Goal: Information Seeking & Learning: Check status

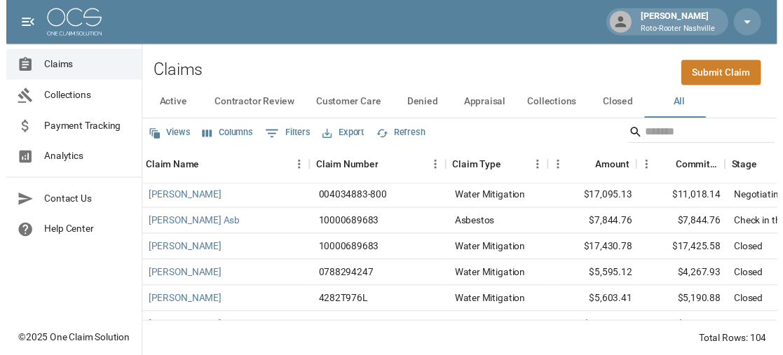
scroll to position [1121, 0]
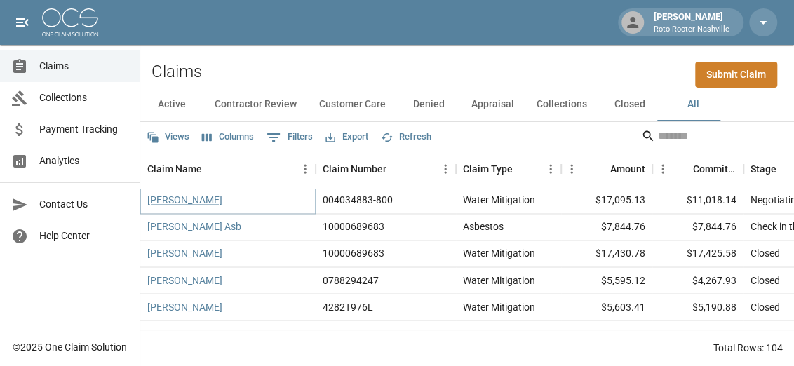
click at [186, 205] on link "[PERSON_NAME]" at bounding box center [184, 200] width 75 height 14
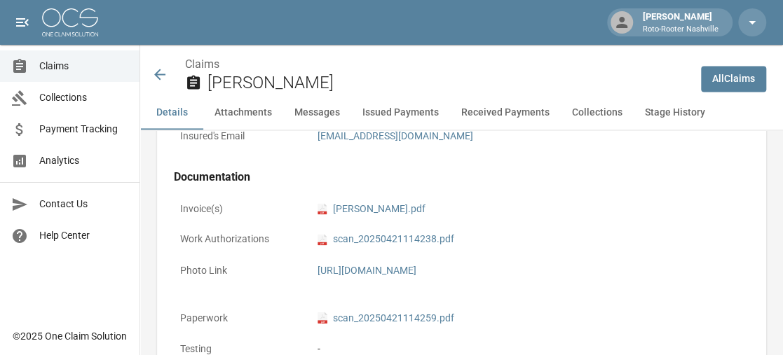
scroll to position [911, 0]
click at [477, 274] on div "[URL][DOMAIN_NAME]" at bounding box center [531, 268] width 426 height 15
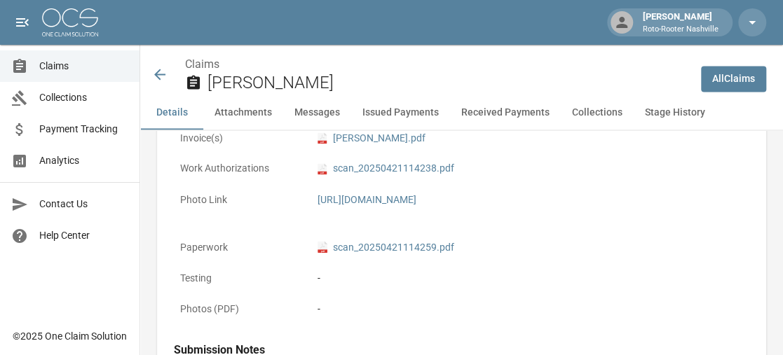
scroll to position [981, 0]
click at [365, 254] on link "pdf scan_20250421114259.pdf" at bounding box center [386, 246] width 137 height 15
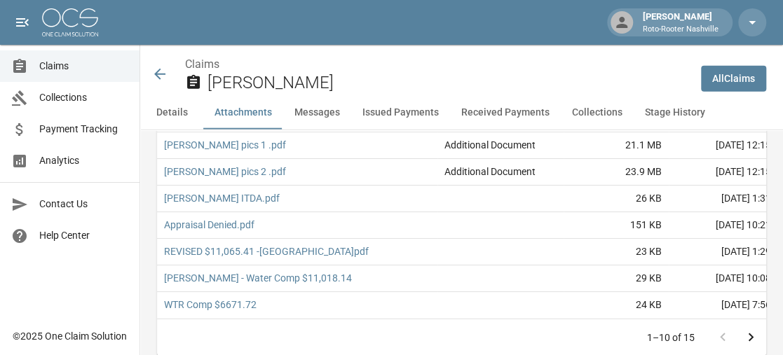
scroll to position [1542, 0]
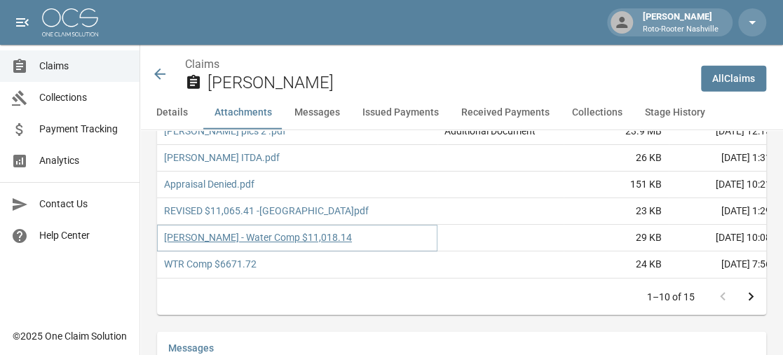
click at [327, 245] on link "[PERSON_NAME] - Water Comp $11,018.14" at bounding box center [258, 238] width 188 height 14
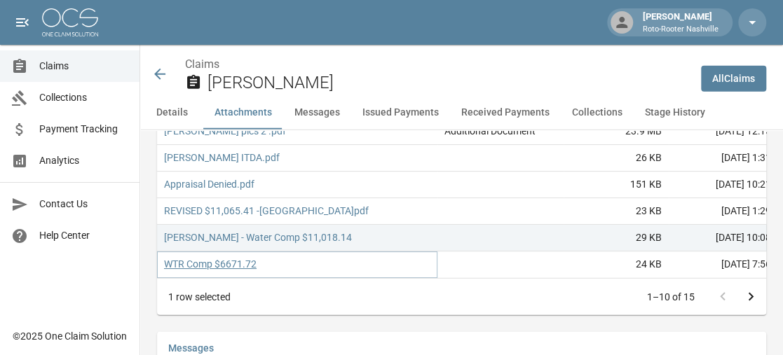
click at [226, 271] on link "WTR Comp $6671.72" at bounding box center [210, 264] width 93 height 14
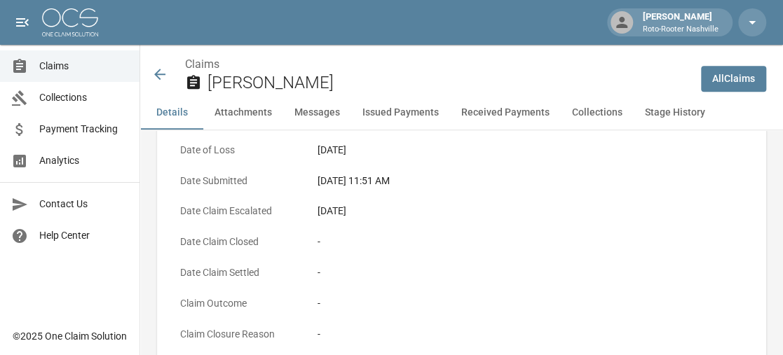
scroll to position [280, 0]
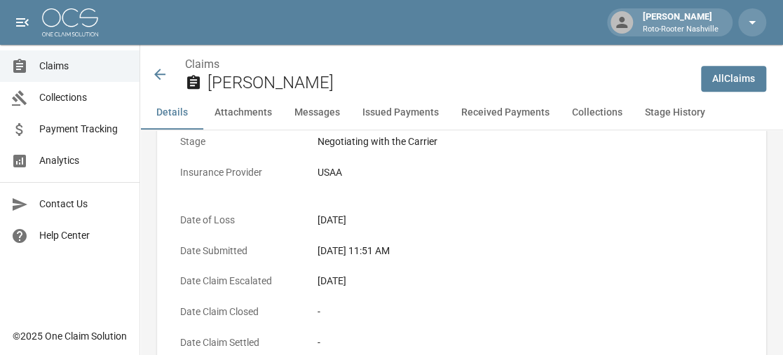
click at [486, 116] on button "Received Payments" at bounding box center [505, 113] width 111 height 34
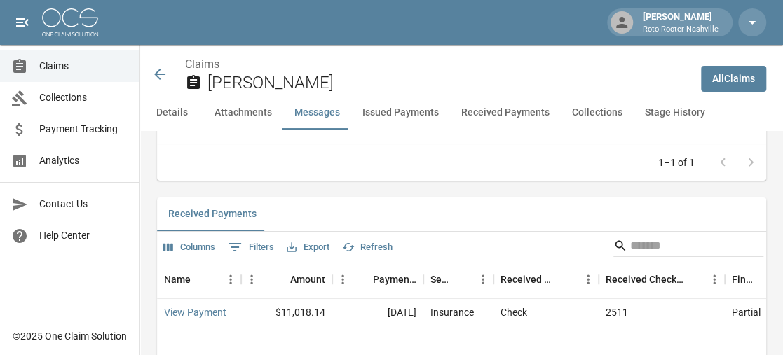
scroll to position [2411, 0]
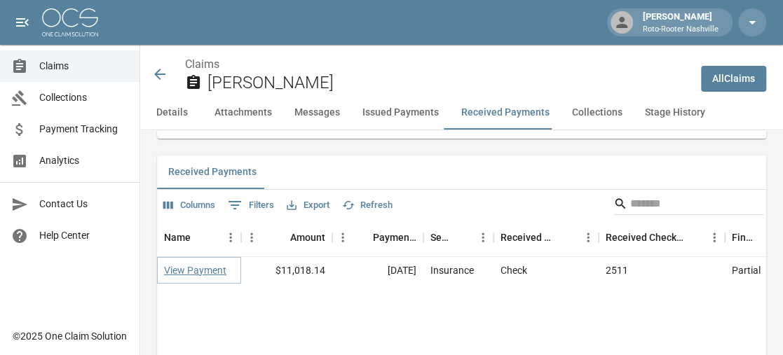
click at [188, 278] on link "View Payment" at bounding box center [195, 271] width 62 height 14
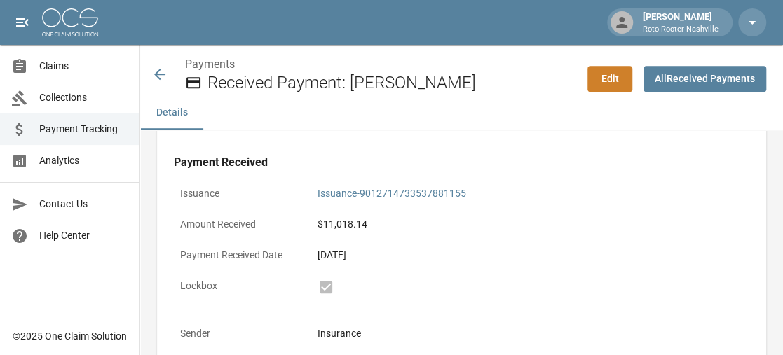
scroll to position [350, 0]
click at [395, 193] on link "Issuance-9012714733537881155" at bounding box center [392, 191] width 149 height 11
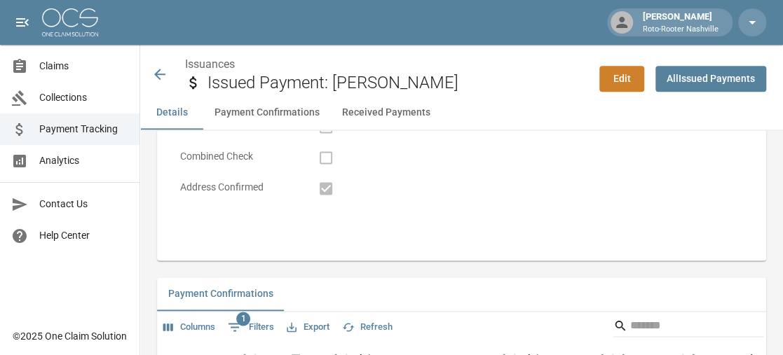
scroll to position [771, 0]
click at [371, 114] on button "Received Payments" at bounding box center [386, 113] width 111 height 34
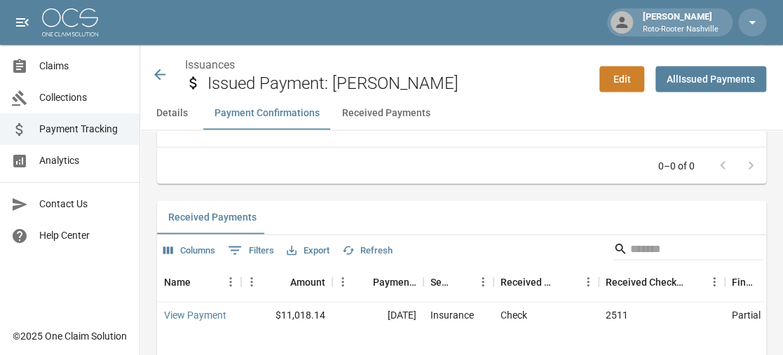
scroll to position [1169, 0]
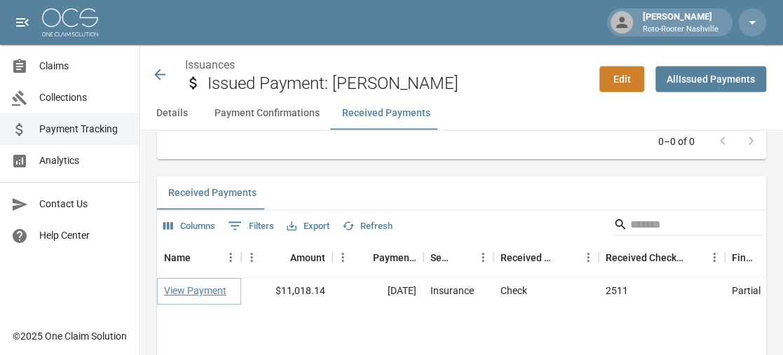
click at [205, 293] on link "View Payment" at bounding box center [195, 290] width 62 height 14
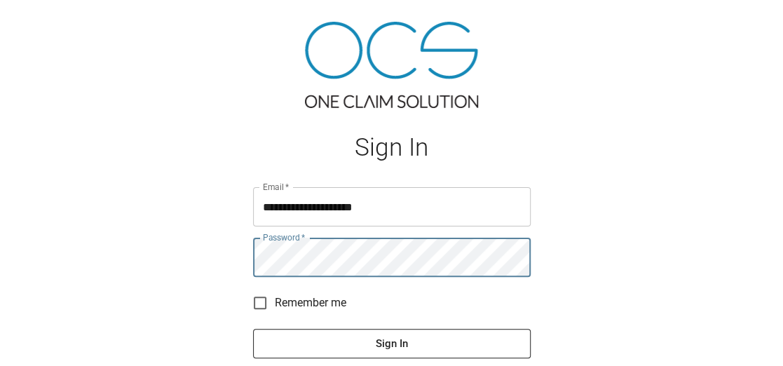
scroll to position [111, 0]
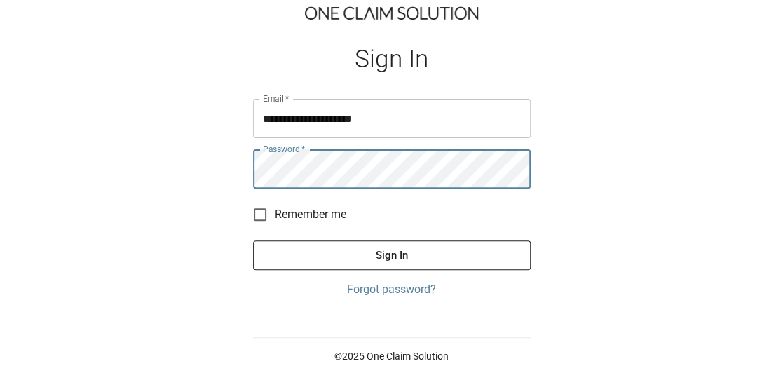
click at [362, 260] on button "Sign In" at bounding box center [392, 254] width 278 height 29
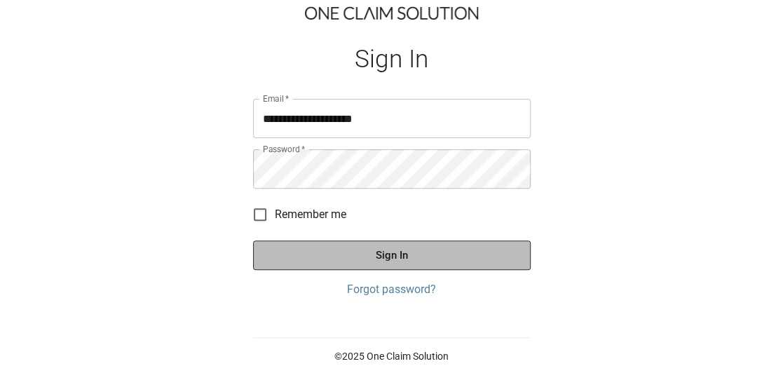
click at [410, 258] on button "Sign In" at bounding box center [392, 254] width 278 height 29
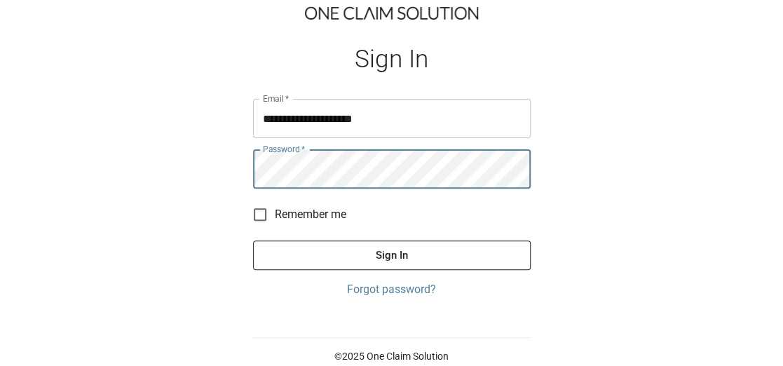
click at [390, 260] on button "Sign In" at bounding box center [392, 254] width 278 height 29
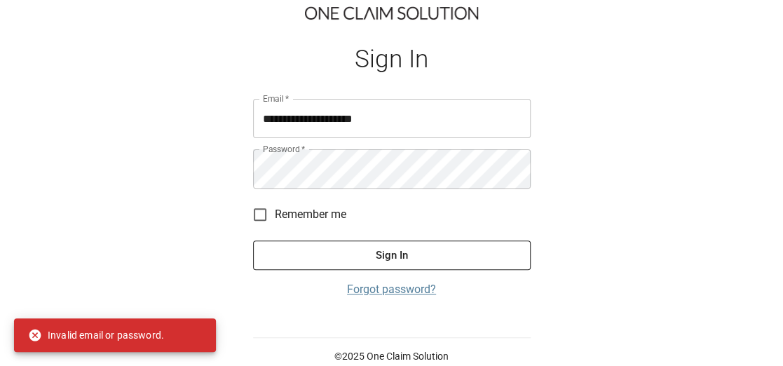
click at [383, 288] on link "Forgot password?" at bounding box center [392, 289] width 278 height 17
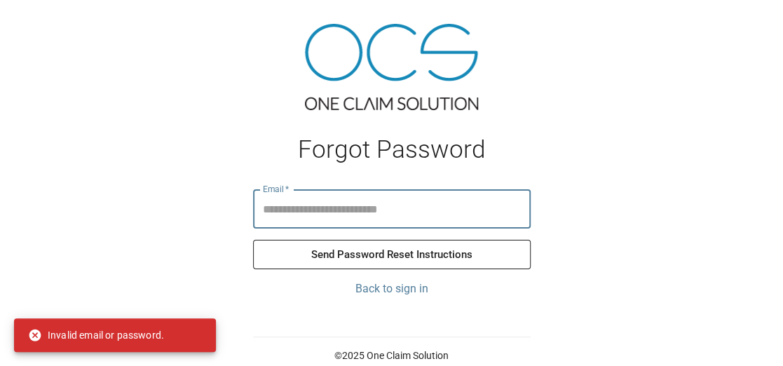
scroll to position [20, 0]
click at [383, 215] on input "Email   *" at bounding box center [392, 209] width 278 height 39
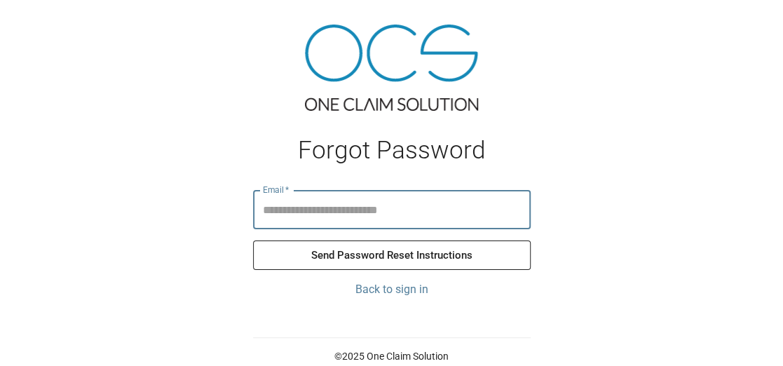
type input "**********"
click at [374, 257] on button "Send Password Reset Instructions" at bounding box center [392, 254] width 278 height 29
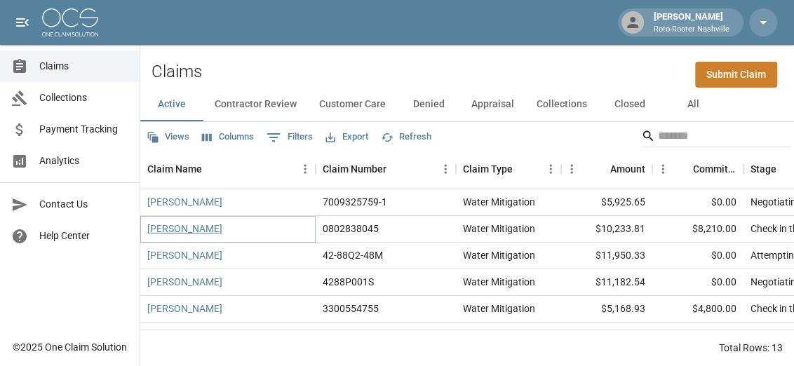
click at [183, 234] on link "[PERSON_NAME]" at bounding box center [184, 229] width 75 height 14
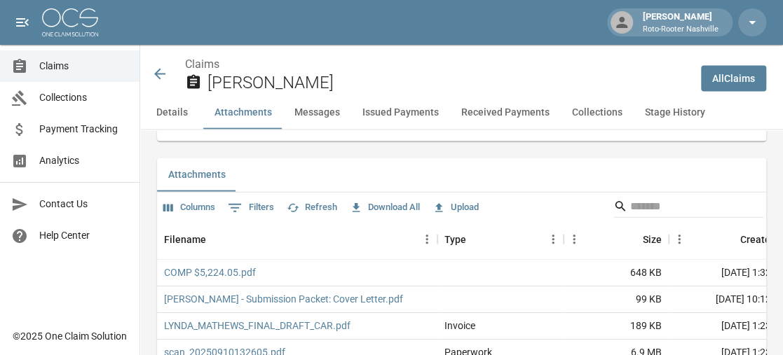
scroll to position [1331, 0]
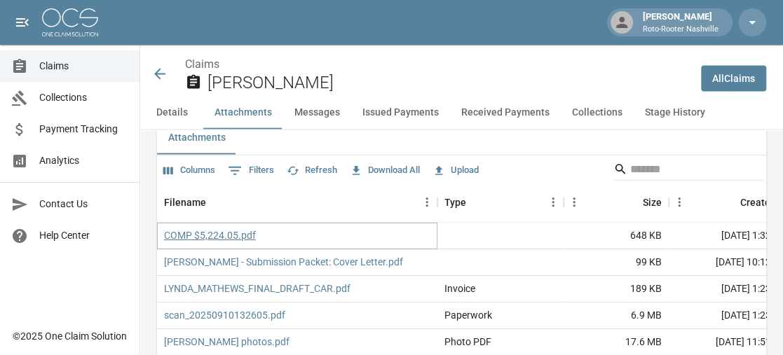
click at [172, 243] on link "COMP $5,224.05.pdf" at bounding box center [210, 236] width 92 height 14
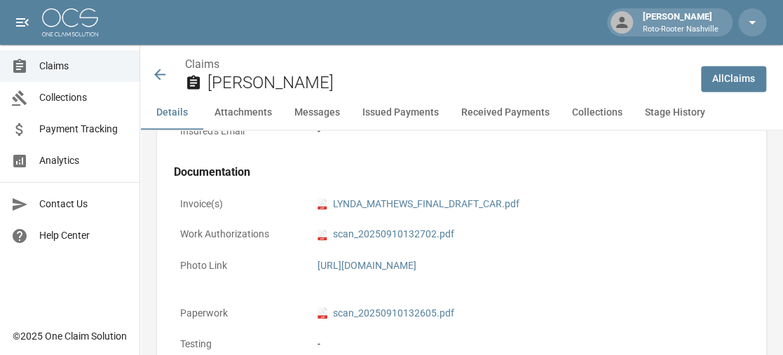
scroll to position [911, 0]
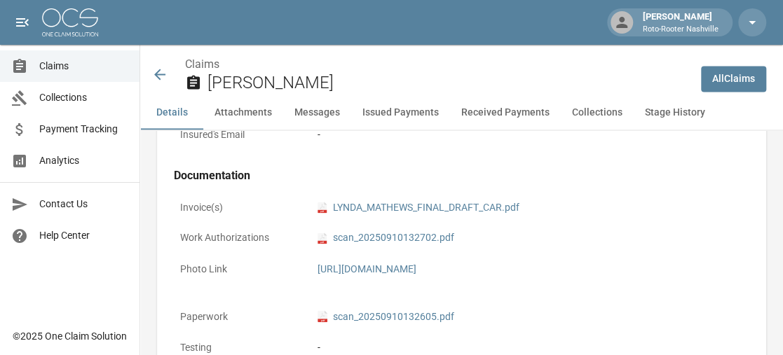
click at [509, 114] on button "Received Payments" at bounding box center [505, 113] width 111 height 34
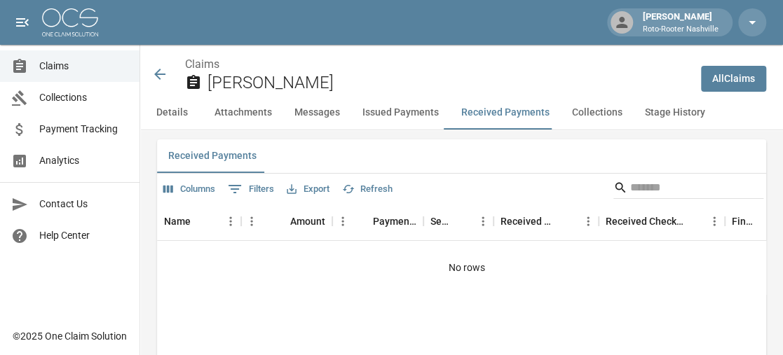
scroll to position [2331, 0]
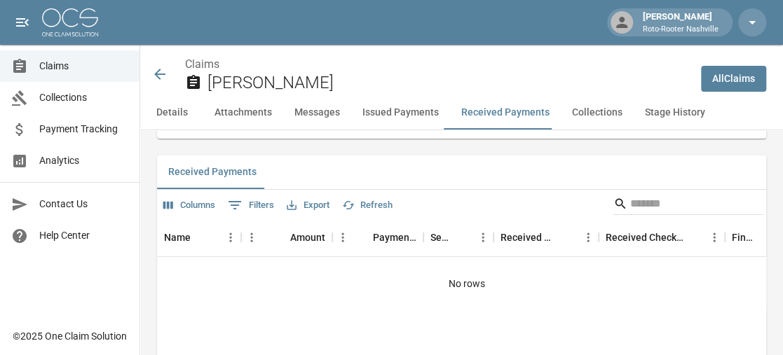
click at [420, 113] on button "Issued Payments" at bounding box center [400, 113] width 99 height 34
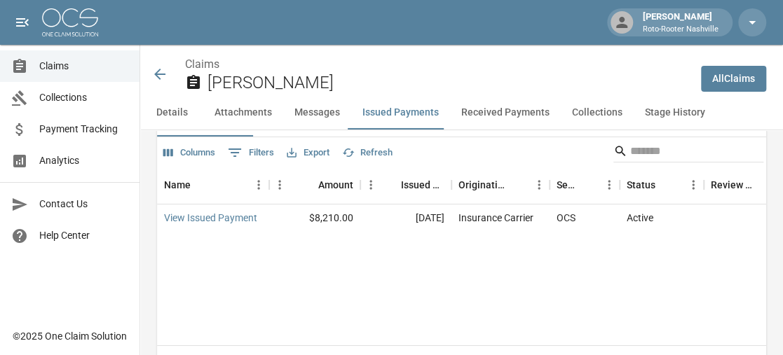
scroll to position [2105, 0]
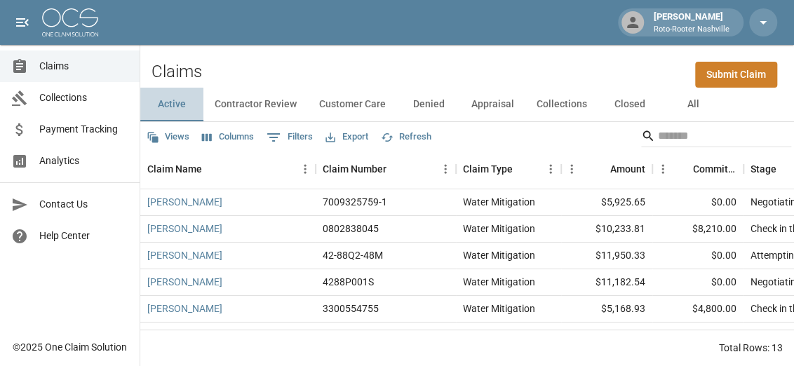
click at [170, 104] on button "Active" at bounding box center [171, 105] width 63 height 34
click at [176, 284] on link "[PERSON_NAME]" at bounding box center [184, 282] width 75 height 14
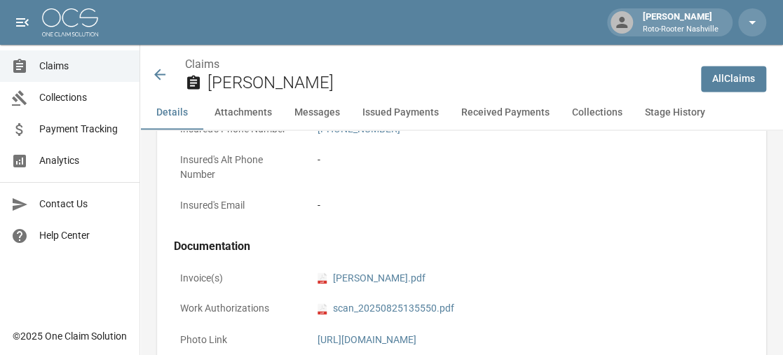
scroll to position [841, 0]
click at [379, 276] on link "pdf JANE_COFFEY_FINAL_DRAFT_CAR.pdf" at bounding box center [372, 278] width 108 height 15
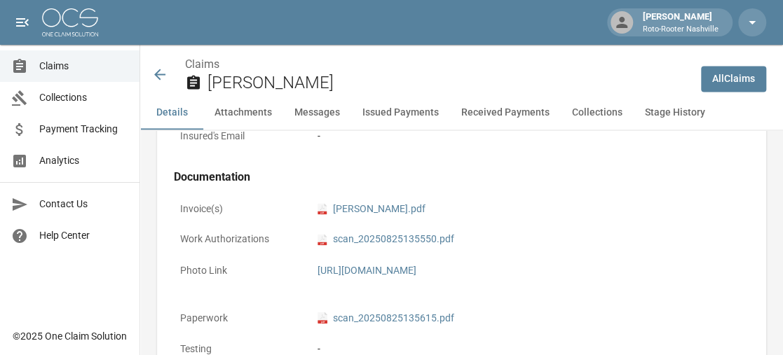
scroll to position [911, 0]
click at [374, 242] on link "pdf scan_20250825135550.pdf" at bounding box center [386, 238] width 137 height 15
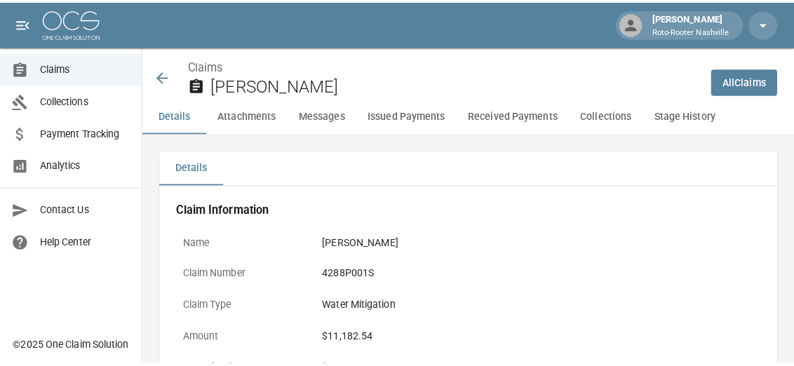
scroll to position [0, 0]
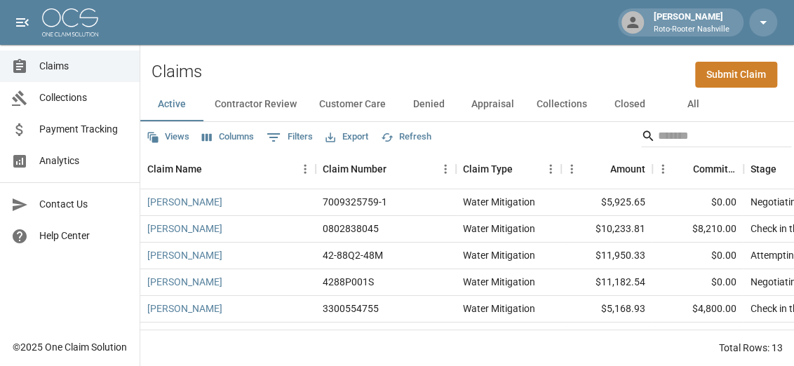
click at [564, 104] on button "Collections" at bounding box center [561, 105] width 73 height 34
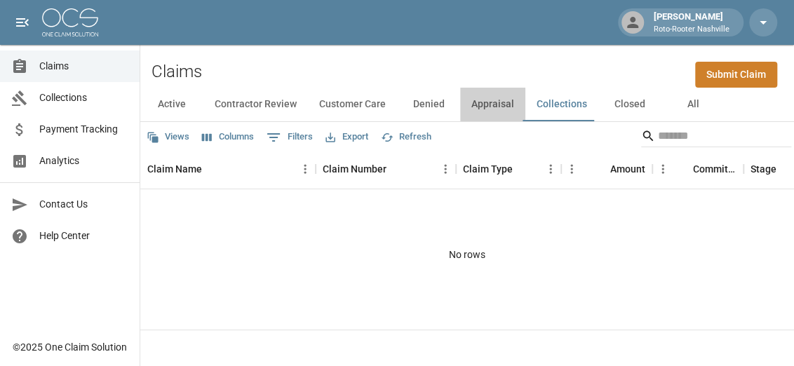
click at [491, 105] on button "Appraisal" at bounding box center [492, 105] width 65 height 34
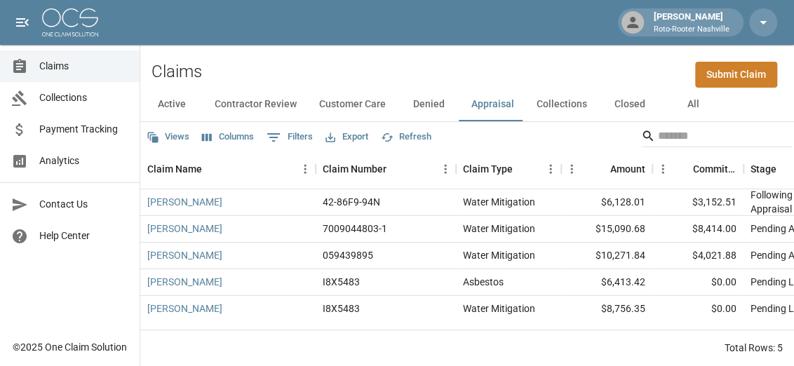
scroll to position [3, 0]
click at [437, 107] on button "Denied" at bounding box center [428, 105] width 63 height 34
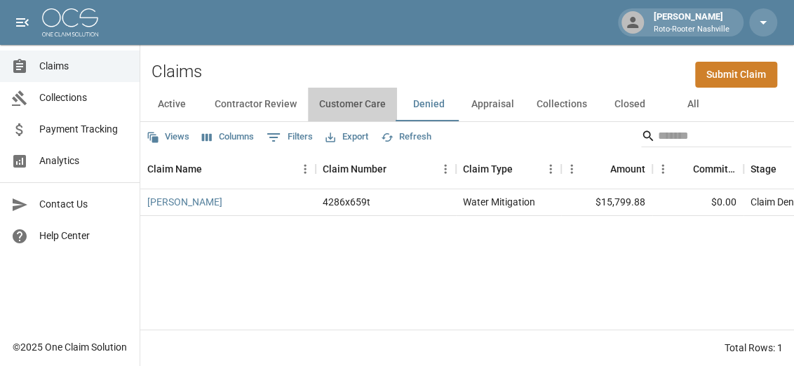
click at [356, 107] on button "Customer Care" at bounding box center [352, 105] width 89 height 34
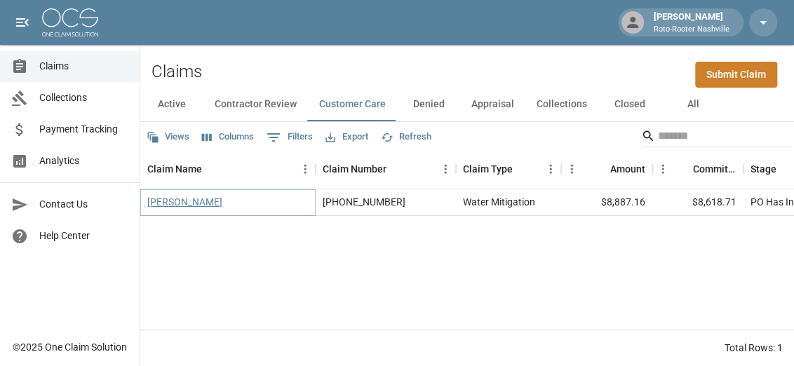
click at [175, 205] on link "[PERSON_NAME]" at bounding box center [184, 202] width 75 height 14
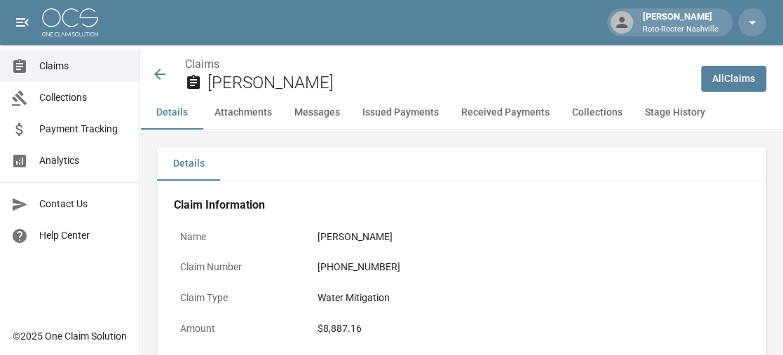
click at [172, 113] on button "Details" at bounding box center [171, 113] width 63 height 34
click at [158, 77] on icon at bounding box center [159, 74] width 11 height 11
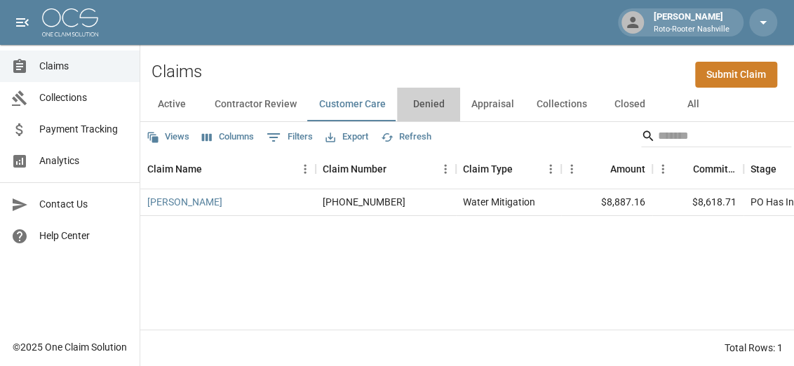
click at [432, 108] on button "Denied" at bounding box center [428, 105] width 63 height 34
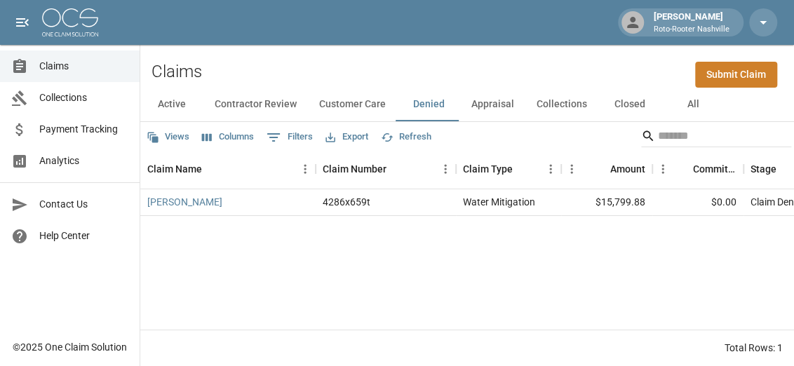
click at [177, 102] on button "Active" at bounding box center [171, 105] width 63 height 34
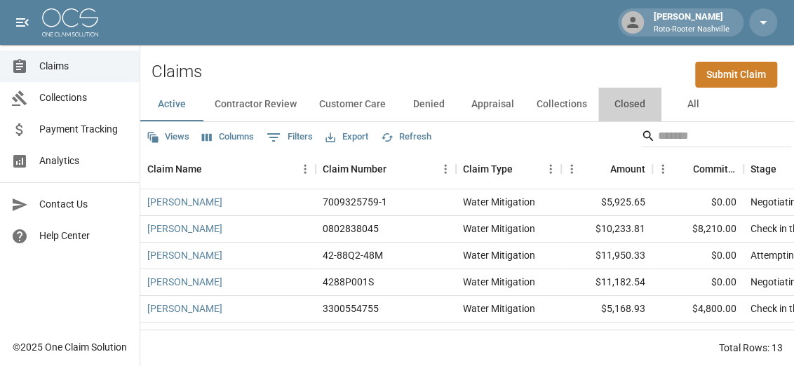
click at [625, 103] on button "Closed" at bounding box center [629, 105] width 63 height 34
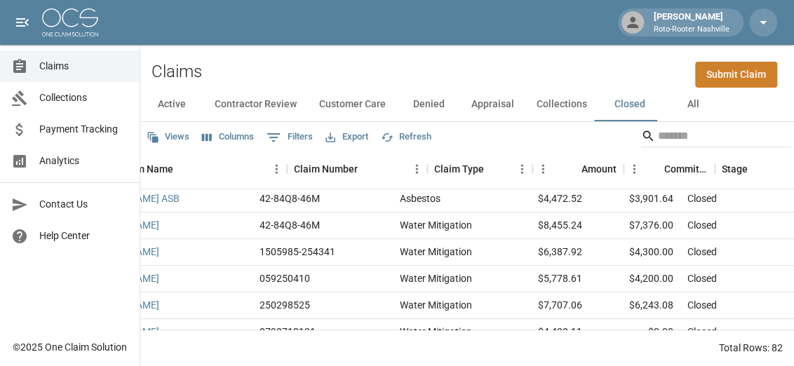
scroll to position [350, 0]
